Goal: Transaction & Acquisition: Subscribe to service/newsletter

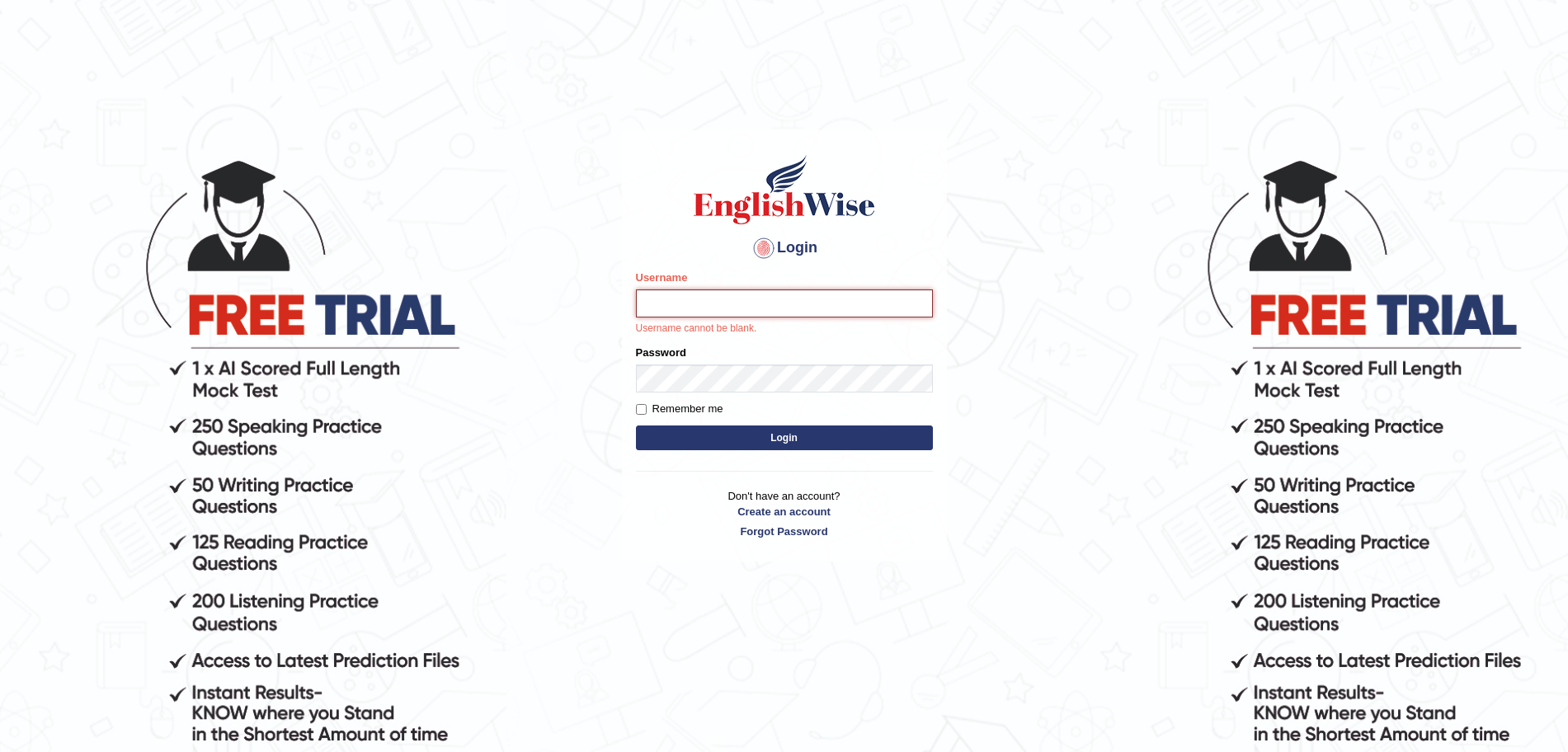
type input "surajshrestha100"
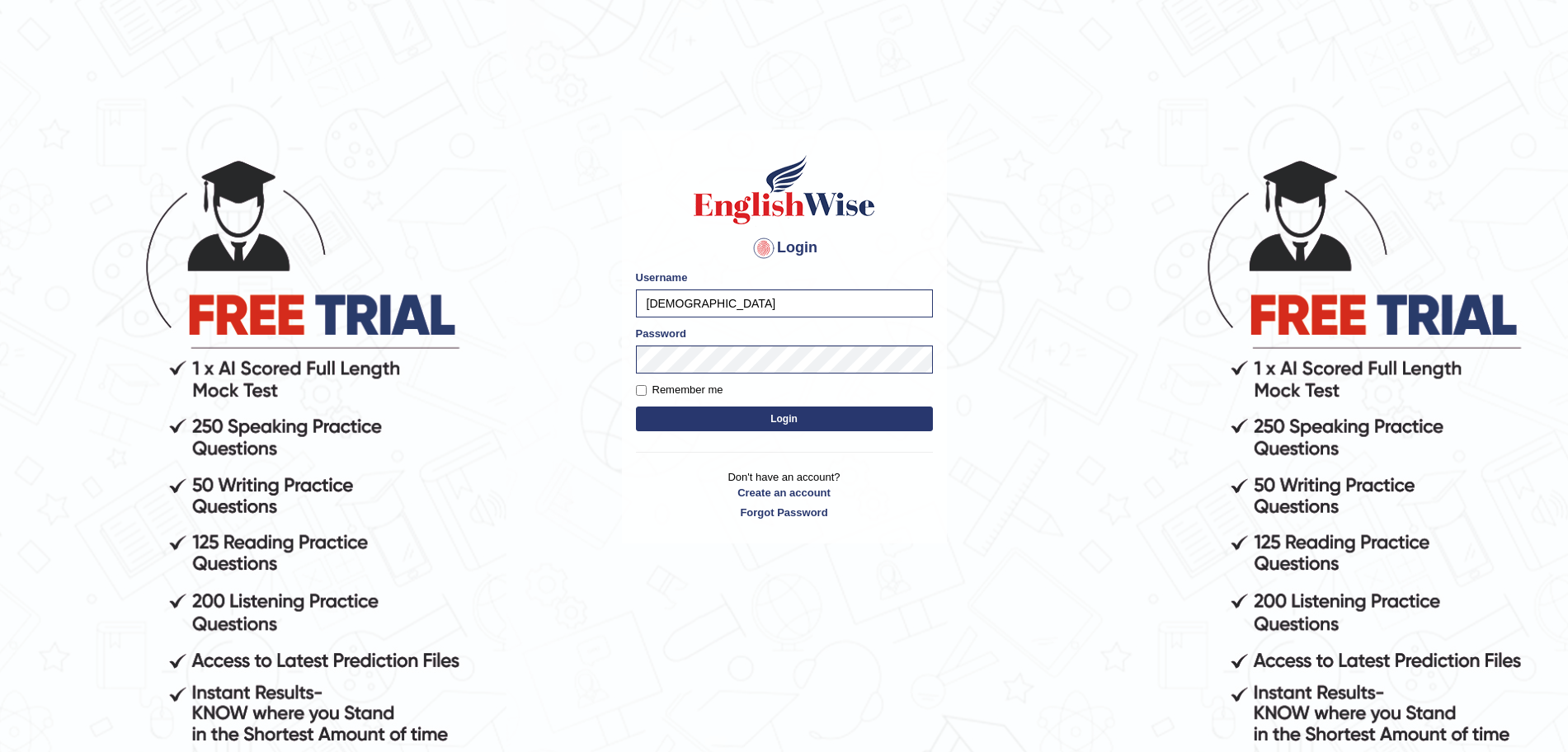
click at [783, 426] on button "Login" at bounding box center [785, 419] width 297 height 24
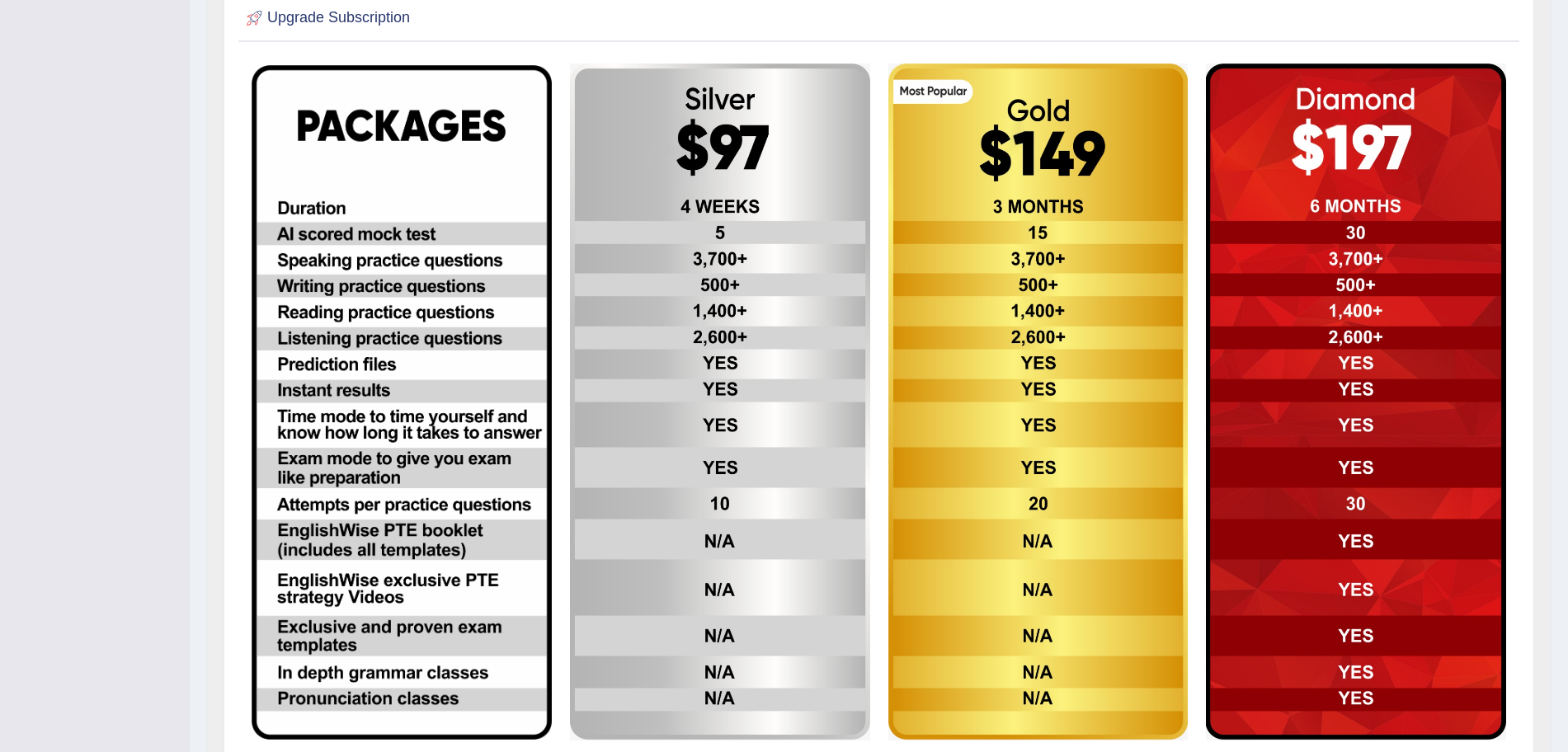
scroll to position [446, 0]
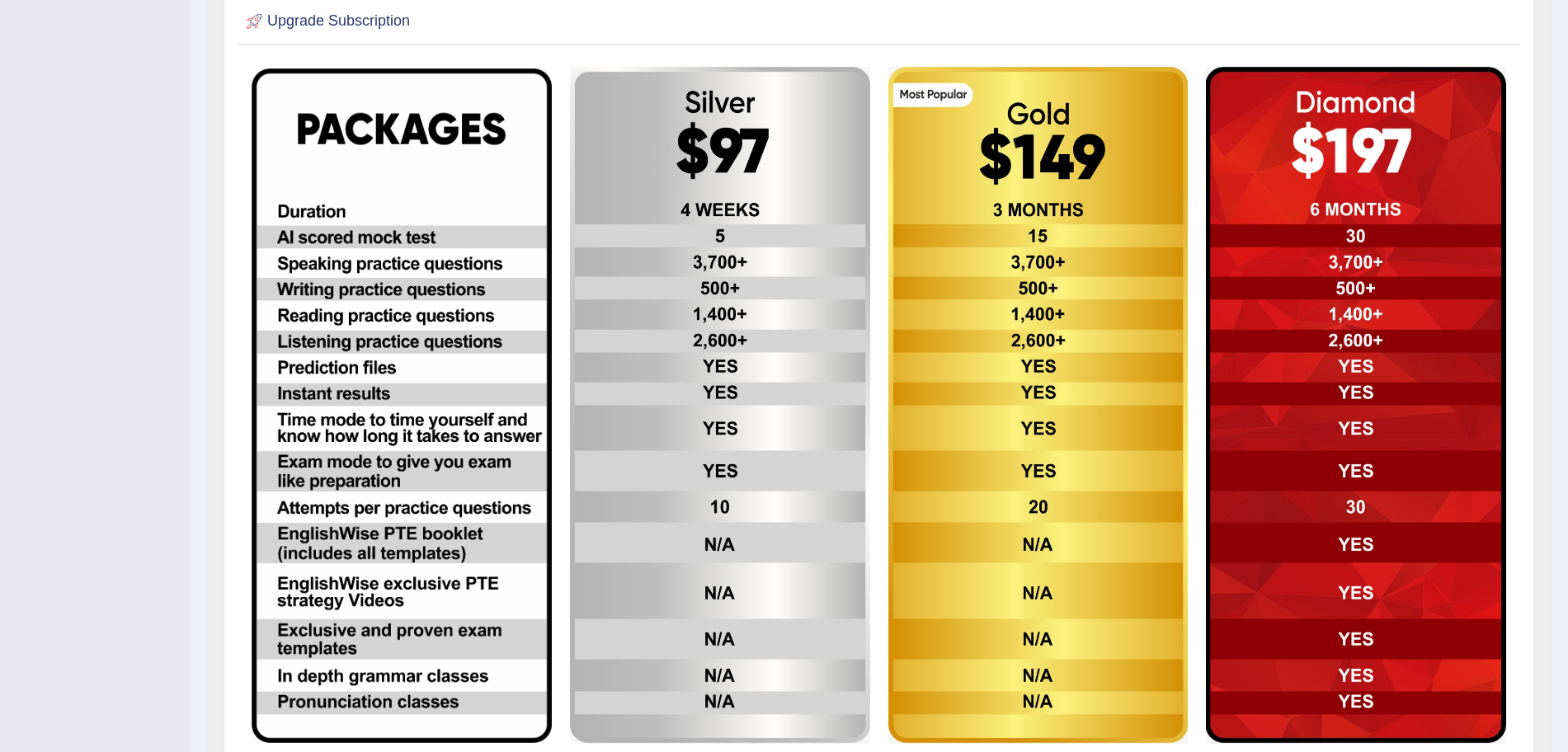
click at [757, 314] on img at bounding box center [720, 405] width 300 height 677
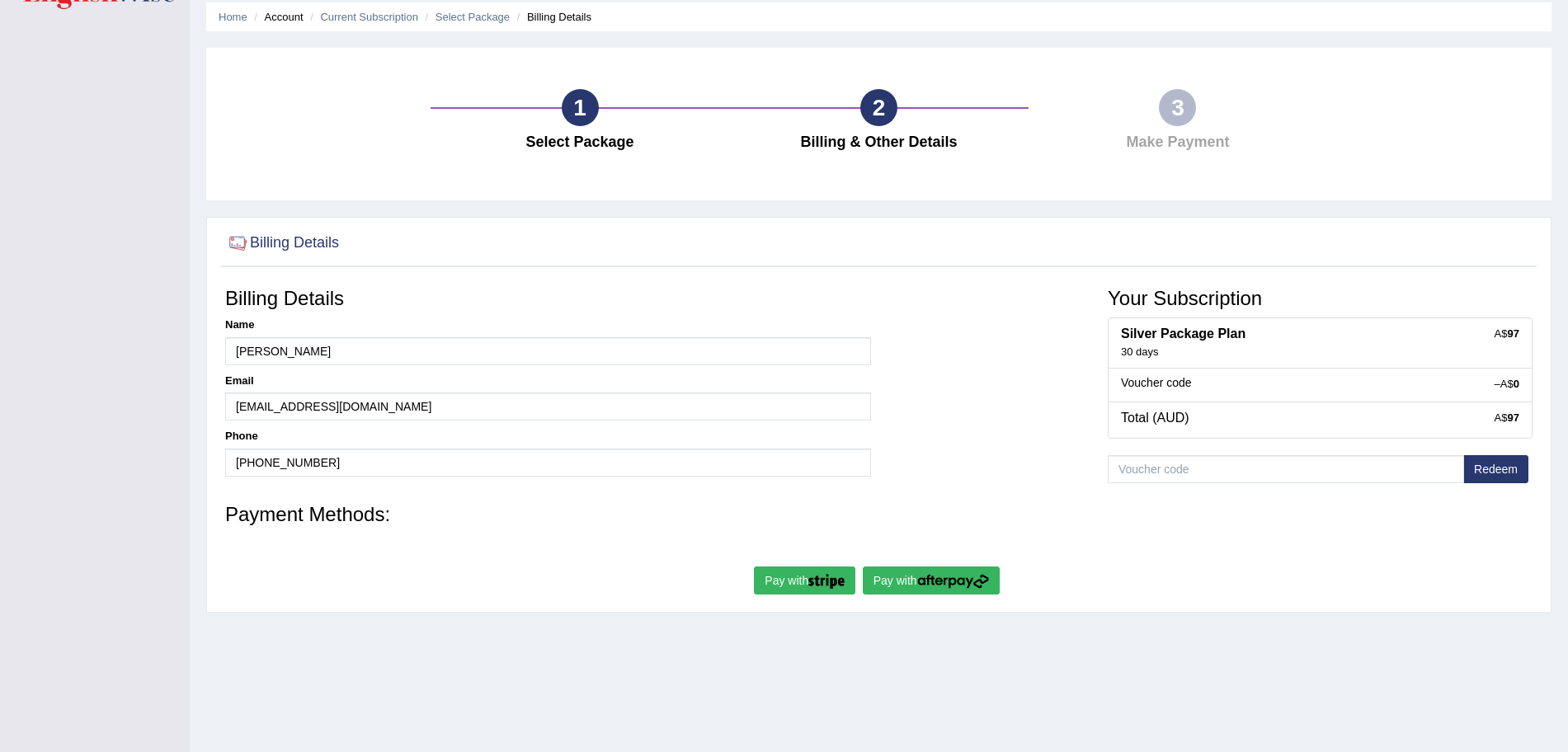
scroll to position [114, 0]
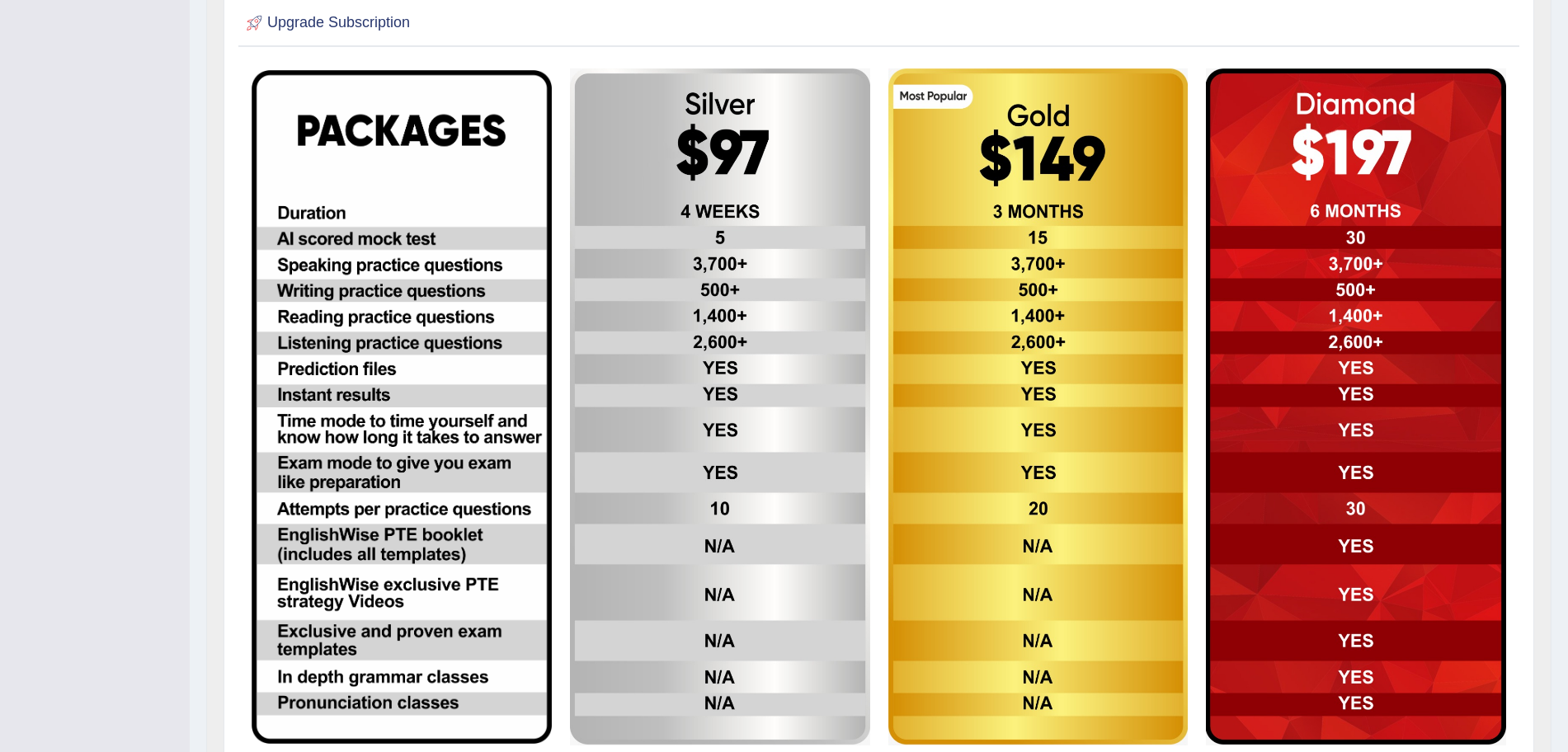
scroll to position [336, 0]
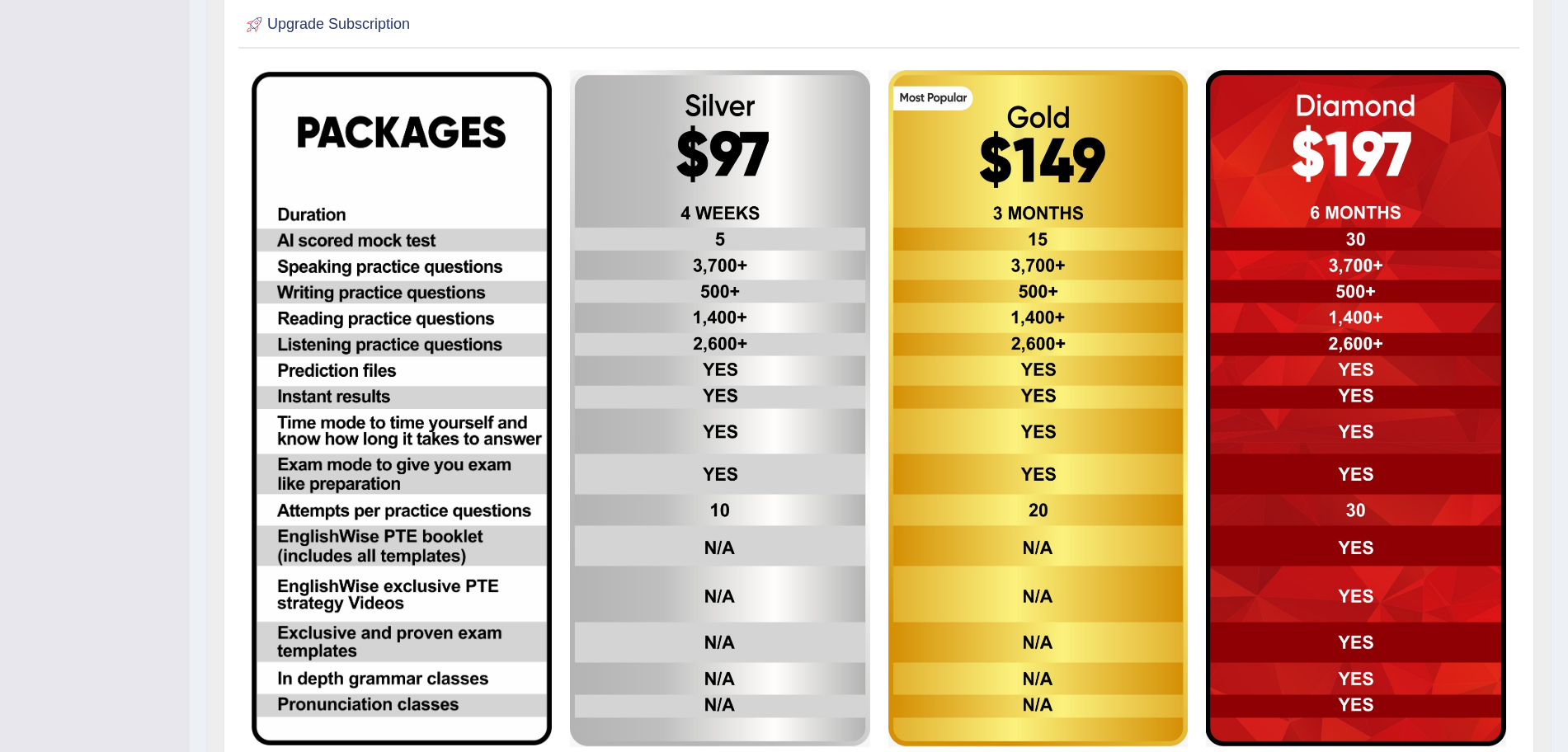
click at [421, 342] on img at bounding box center [401, 409] width 300 height 674
click at [414, 139] on img at bounding box center [401, 409] width 300 height 674
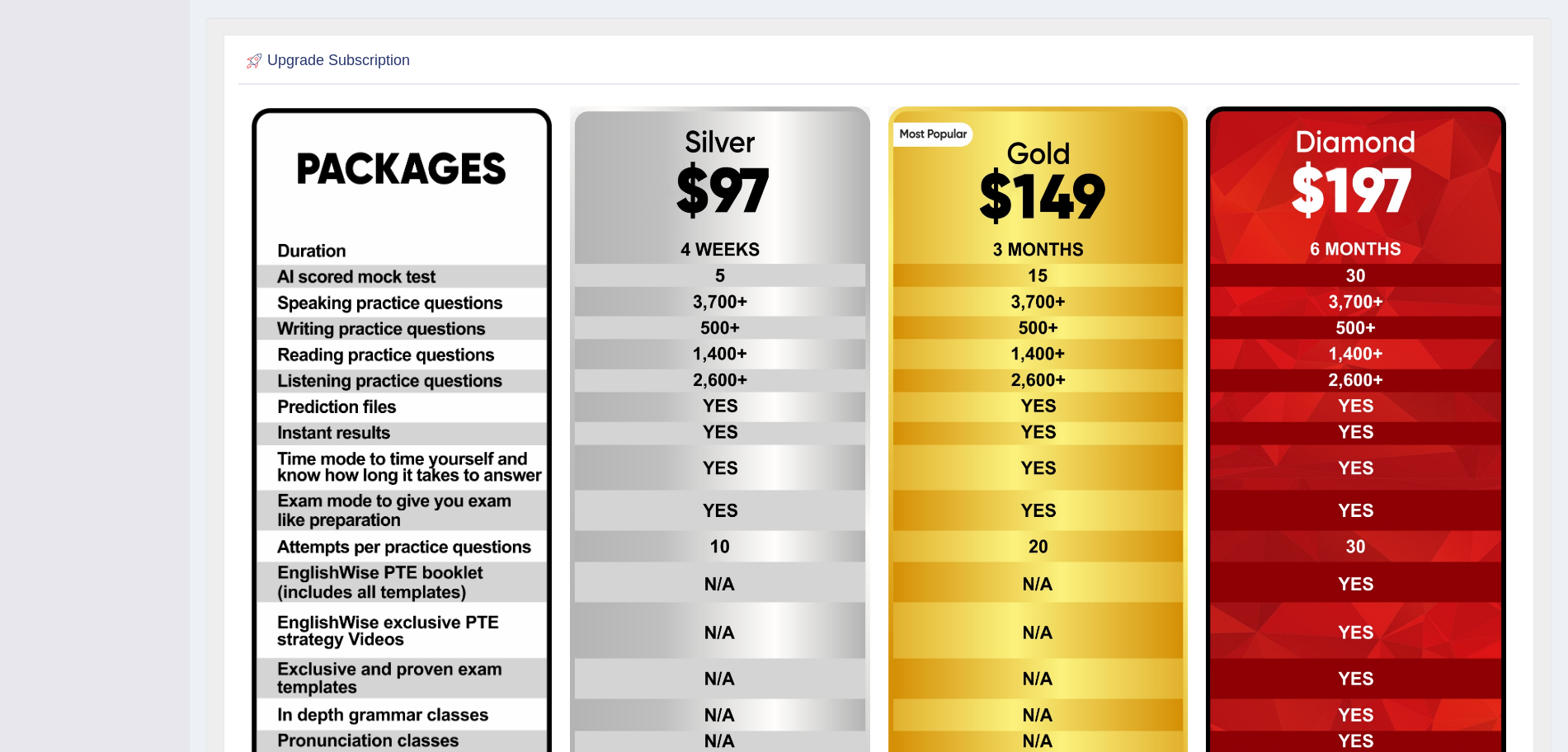
scroll to position [252, 0]
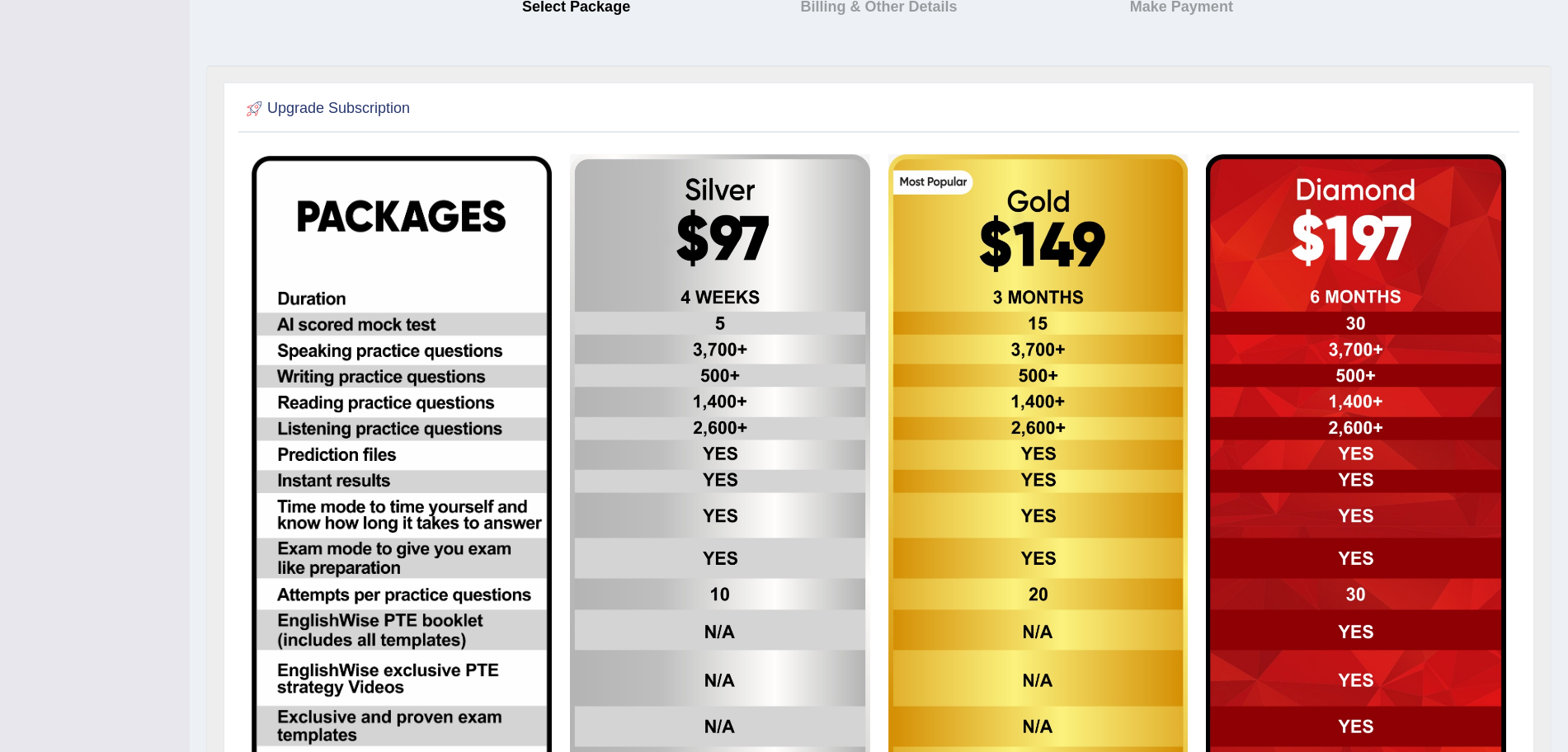
click at [726, 292] on img at bounding box center [720, 492] width 300 height 677
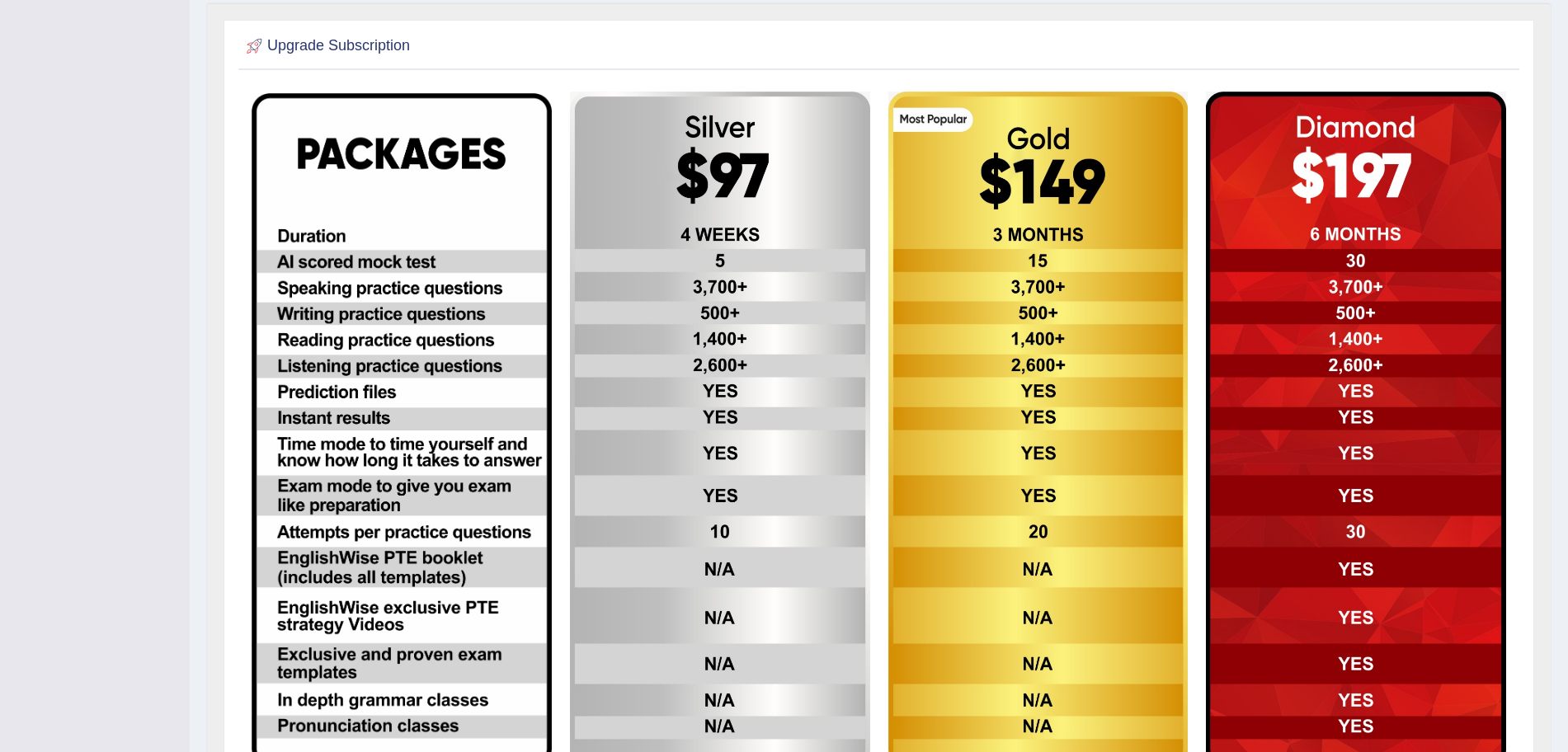
scroll to position [314, 0]
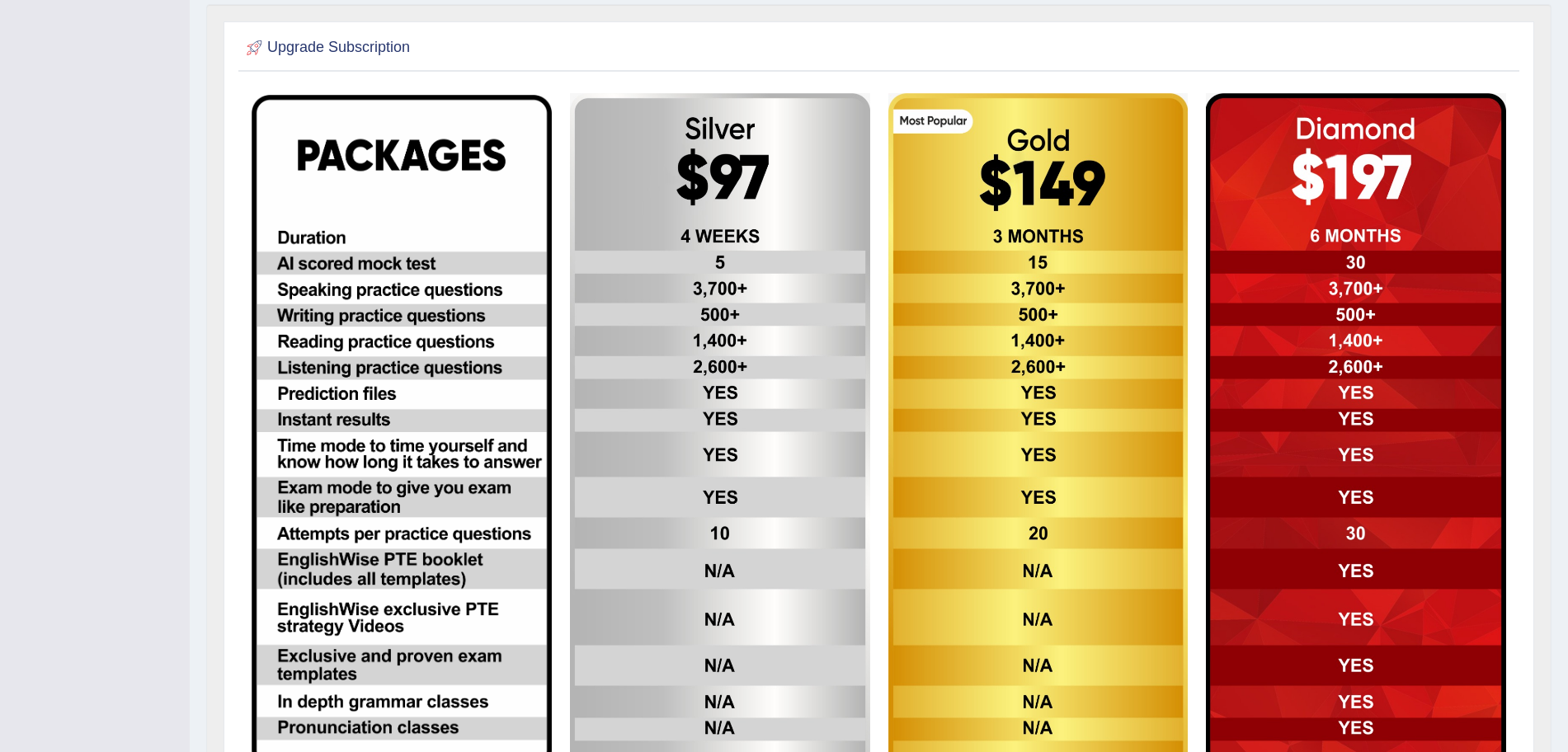
click at [694, 164] on img at bounding box center [720, 432] width 300 height 677
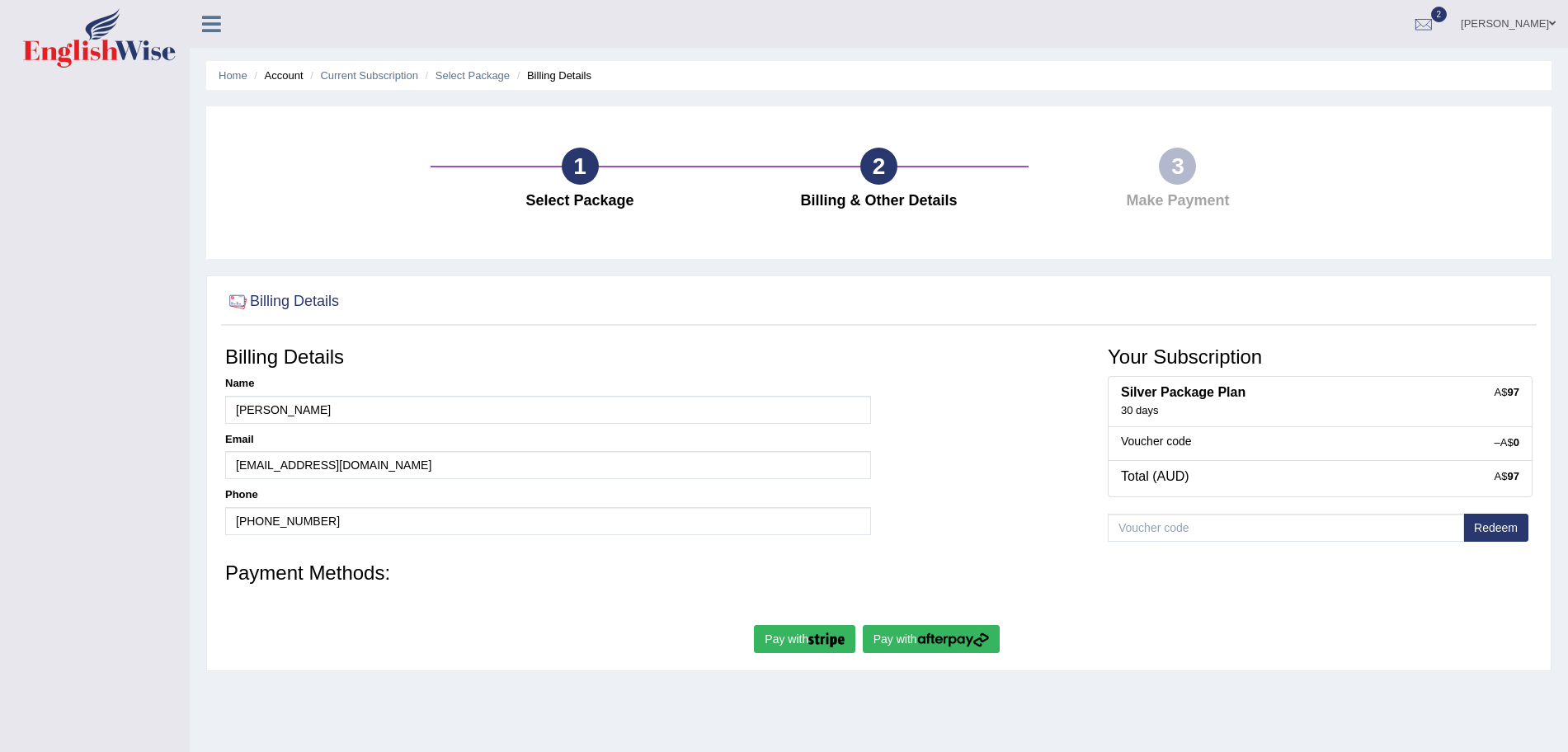
click at [113, 66] on img at bounding box center [99, 38] width 152 height 60
